Goal: Navigation & Orientation: Find specific page/section

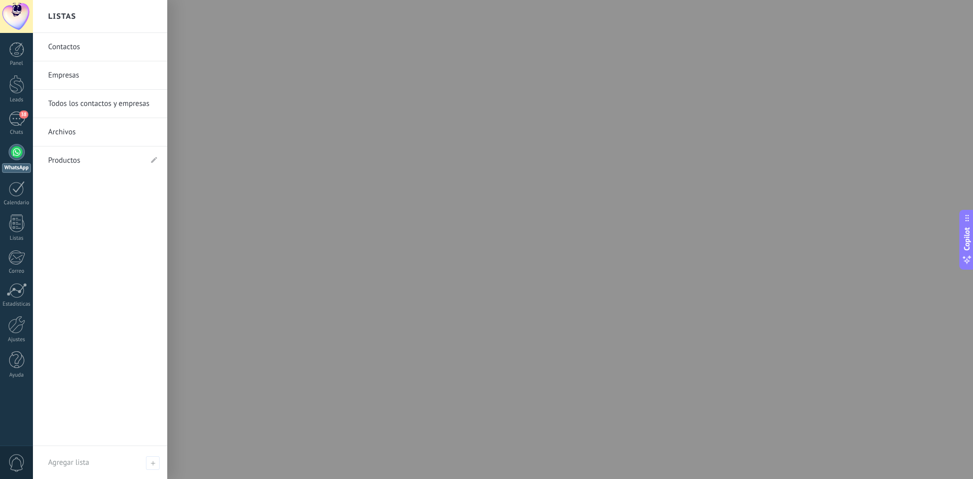
click at [18, 160] on link "WhatsApp" at bounding box center [16, 158] width 33 height 29
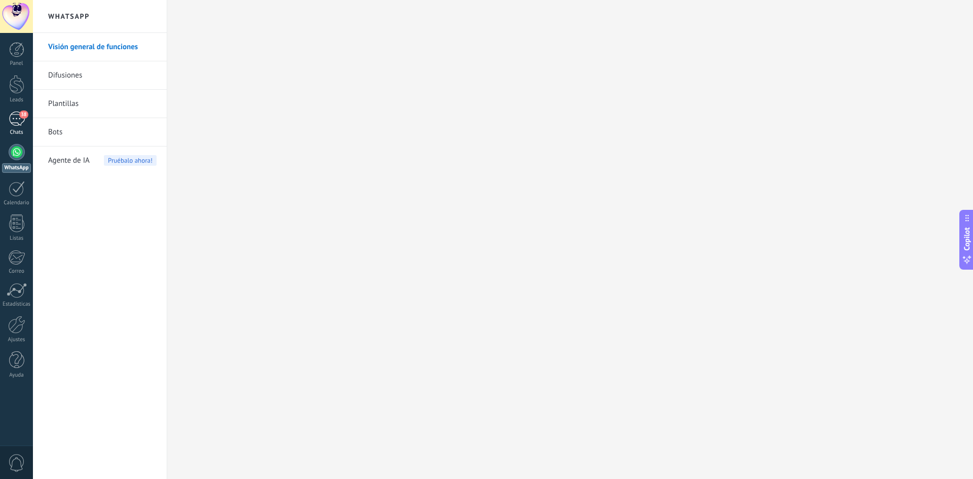
click at [20, 115] on span "38" at bounding box center [23, 114] width 9 height 8
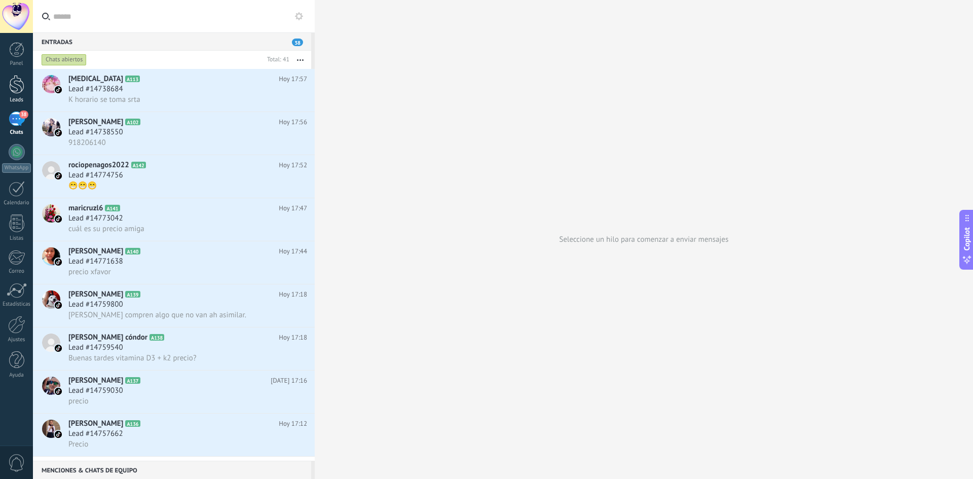
click at [20, 84] on div at bounding box center [16, 84] width 15 height 19
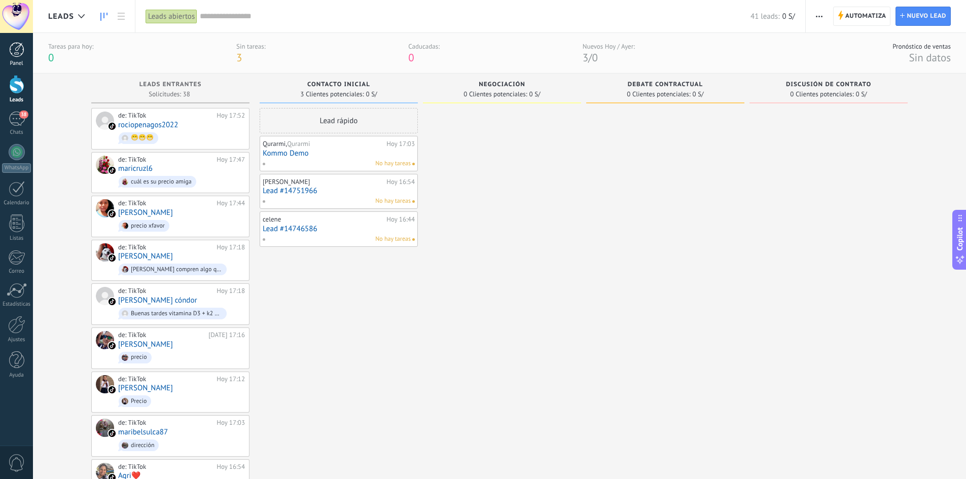
click at [17, 54] on div at bounding box center [16, 49] width 15 height 15
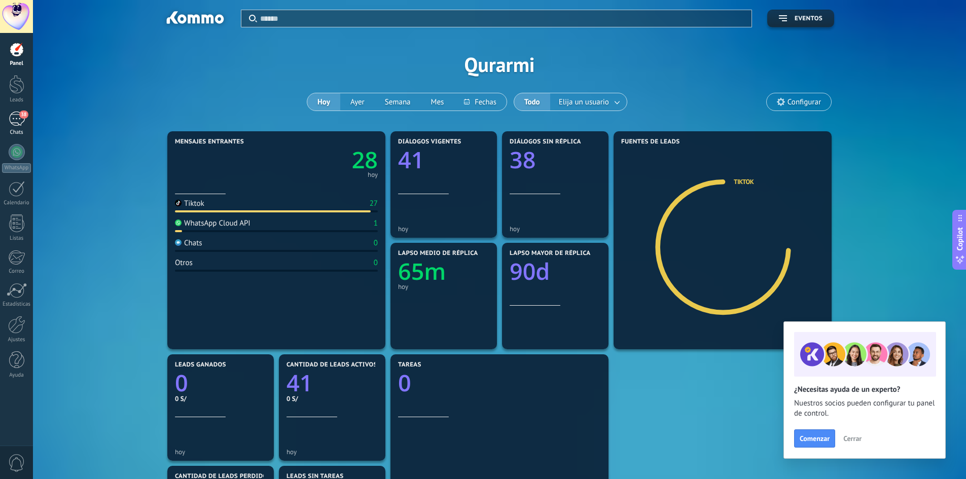
click at [24, 121] on div "38" at bounding box center [17, 119] width 16 height 15
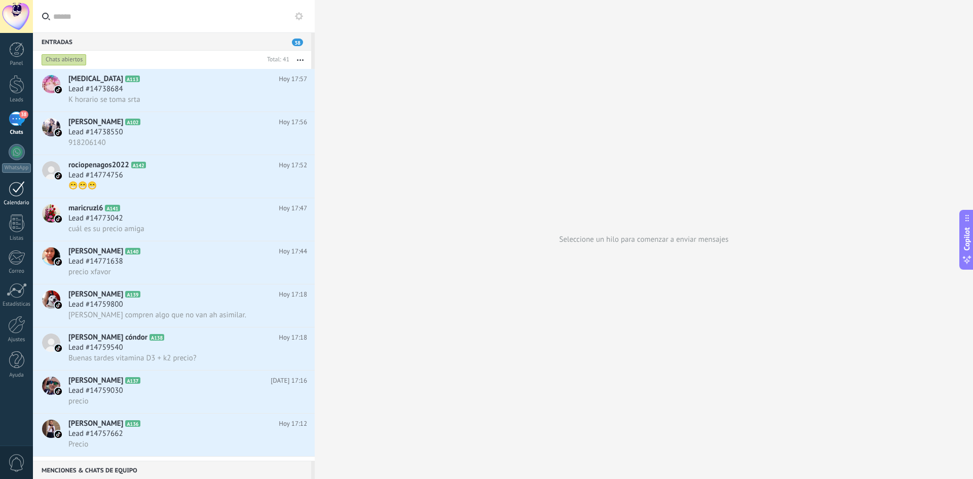
click at [18, 193] on div at bounding box center [17, 189] width 16 height 16
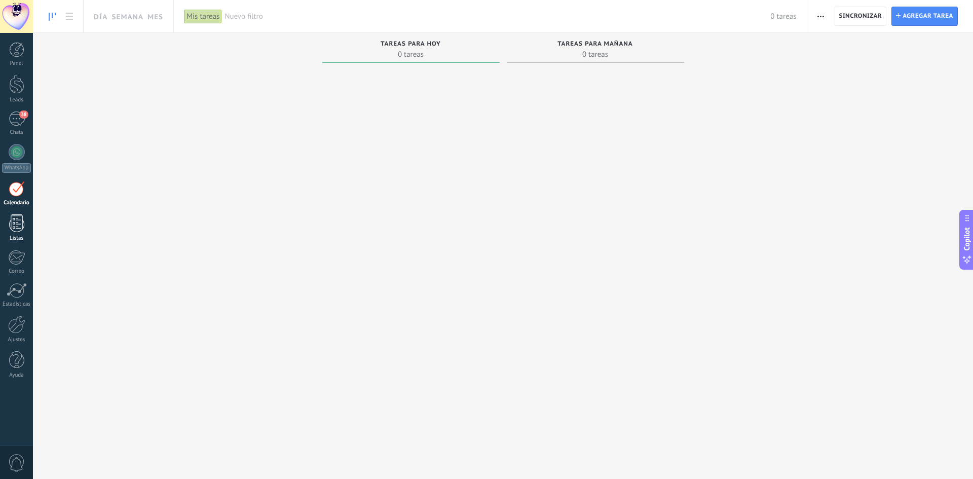
click at [16, 227] on div at bounding box center [16, 223] width 15 height 18
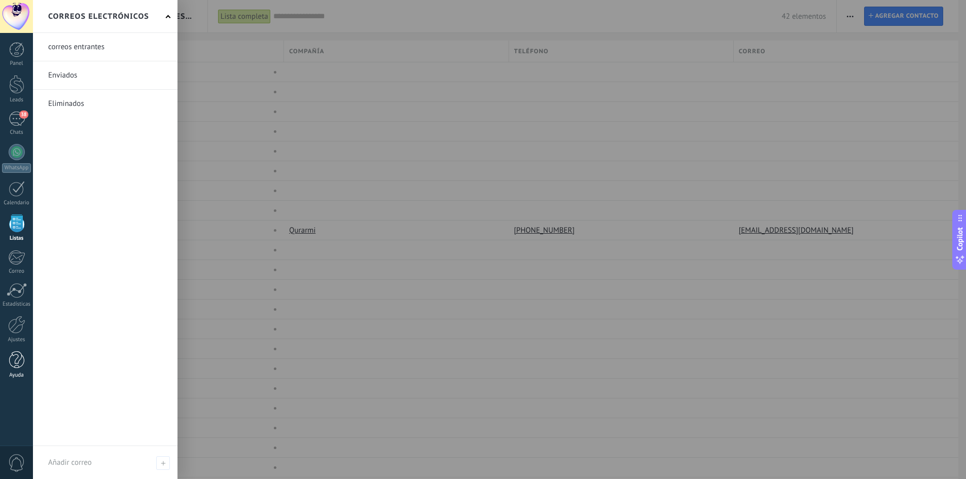
click at [18, 360] on div at bounding box center [16, 360] width 15 height 18
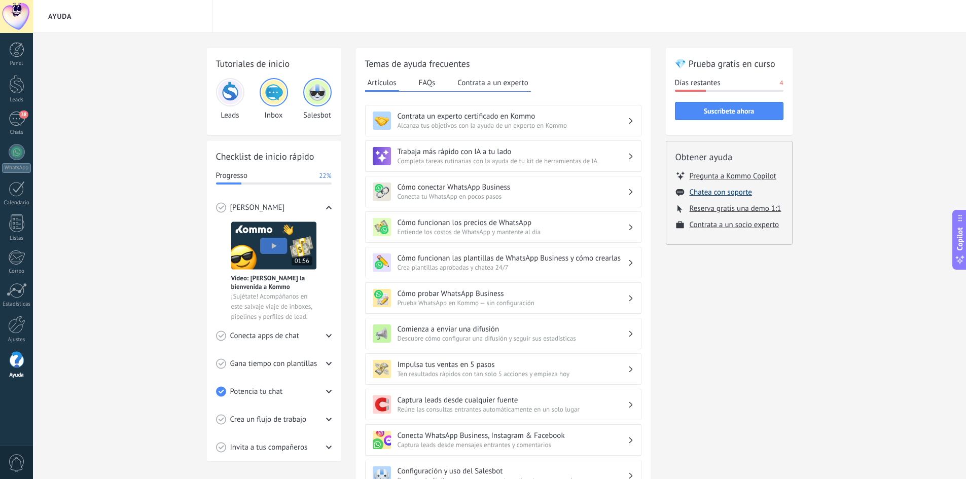
click at [705, 193] on button "Chatea con soporte" at bounding box center [720, 193] width 62 height 10
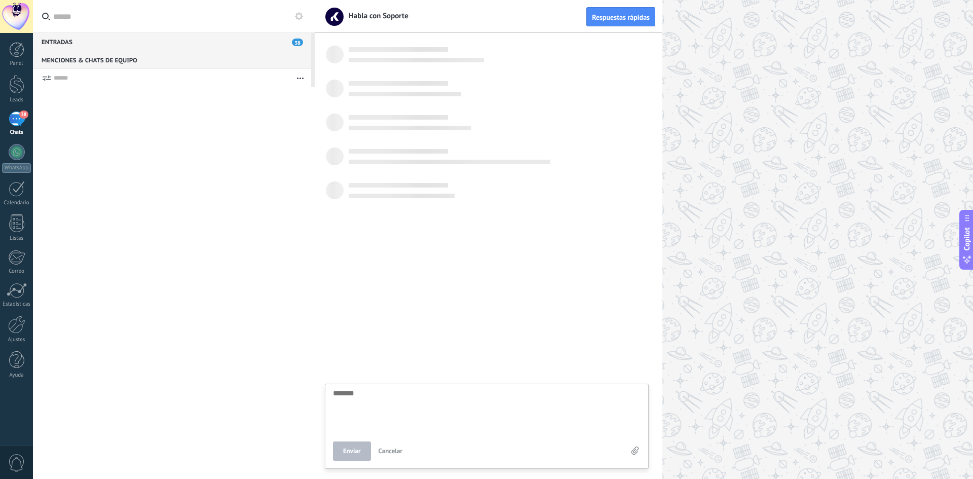
scroll to position [10, 0]
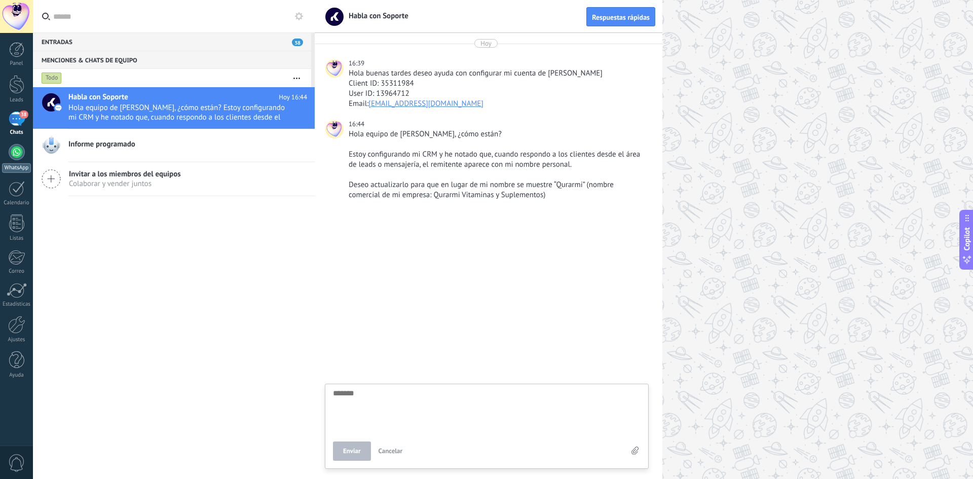
click at [13, 154] on div at bounding box center [17, 152] width 16 height 16
